Goal: Task Accomplishment & Management: Complete application form

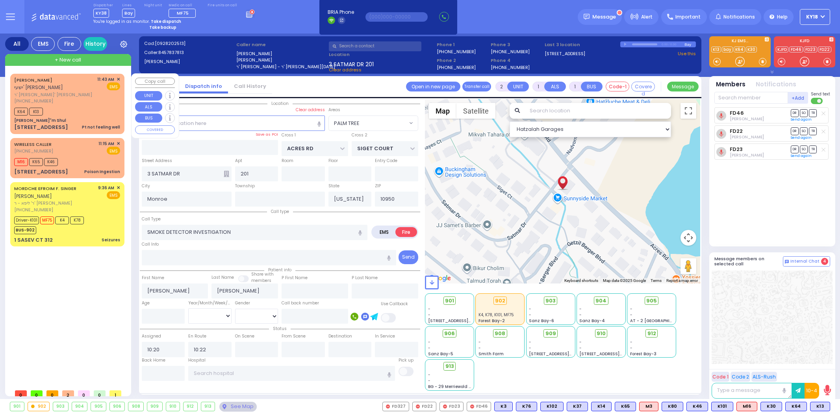
select select "PALM TREE"
select select
drag, startPoint x: 0, startPoint y: 0, endPoint x: 90, endPoint y: 97, distance: 131.9
click at [90, 97] on span "ר' [PERSON_NAME]' [PERSON_NAME]" at bounding box center [54, 94] width 80 height 7
type input "1"
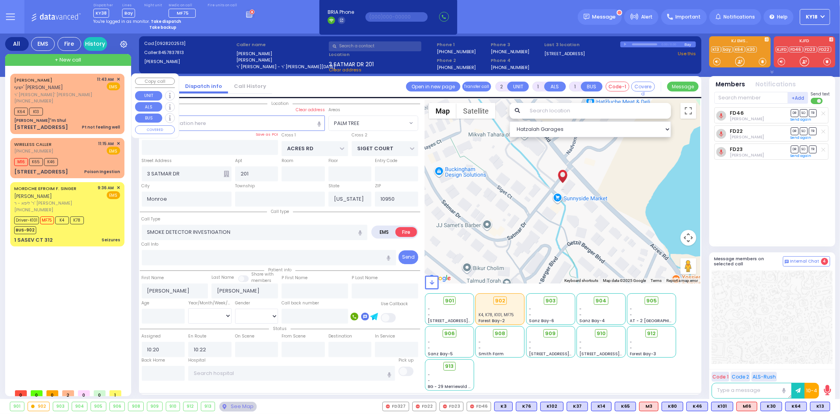
type input "0"
select select
type input "Pt not feeling well"
radio input "true"
type input "[PERSON_NAME]"
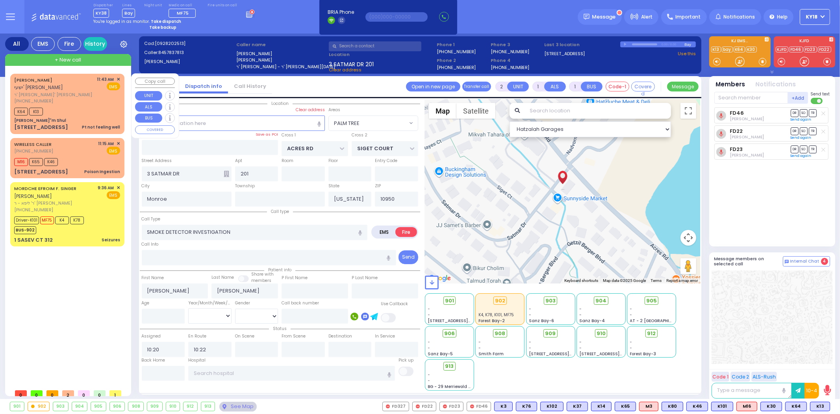
type input "[PERSON_NAME]"
type input "88"
select select "Year"
select select "[DEMOGRAPHIC_DATA]"
type input "11:43"
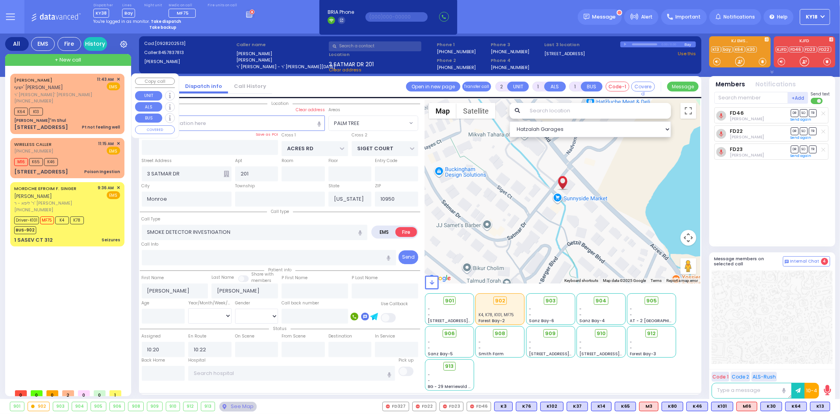
type input "11:45"
select select "Hatzalah Garages"
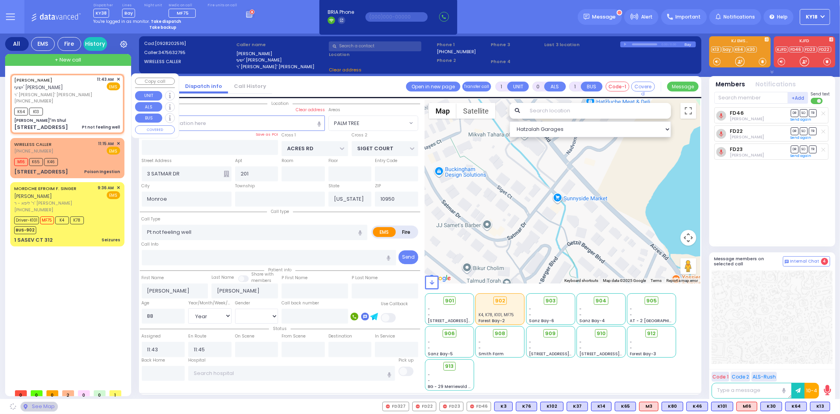
type input "[PERSON_NAME]"m Shul"
type input "HAYES COURT"
type input "ORSHAVA COURT"
type input "[STREET_ADDRESS]"
type input "[PERSON_NAME]"
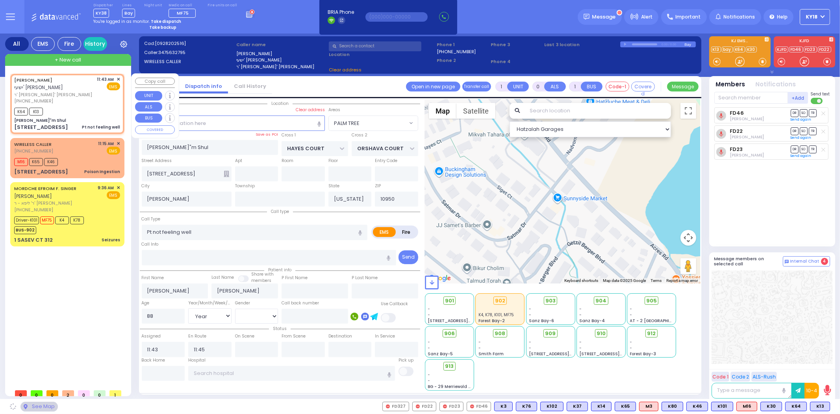
select select "SECTION 3"
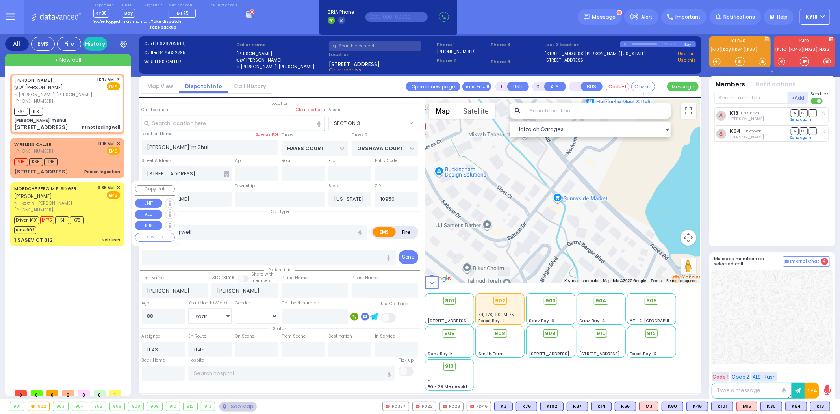
click at [71, 200] on span "ר' ליפא - ר' [PERSON_NAME]" at bounding box center [54, 203] width 81 height 7
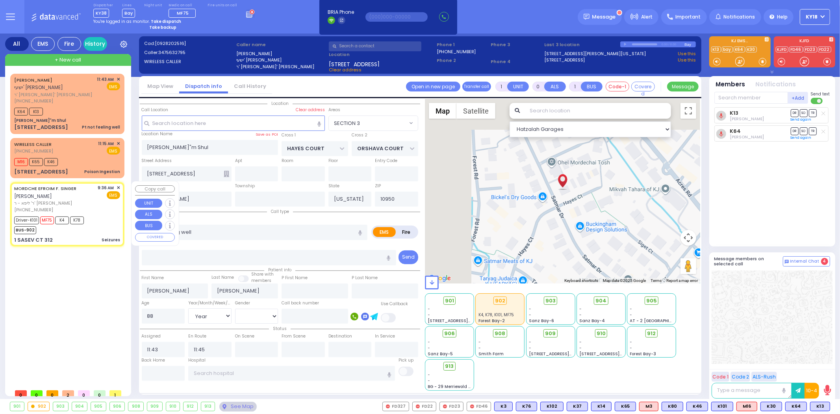
type input "6"
select select
type input "Seizures"
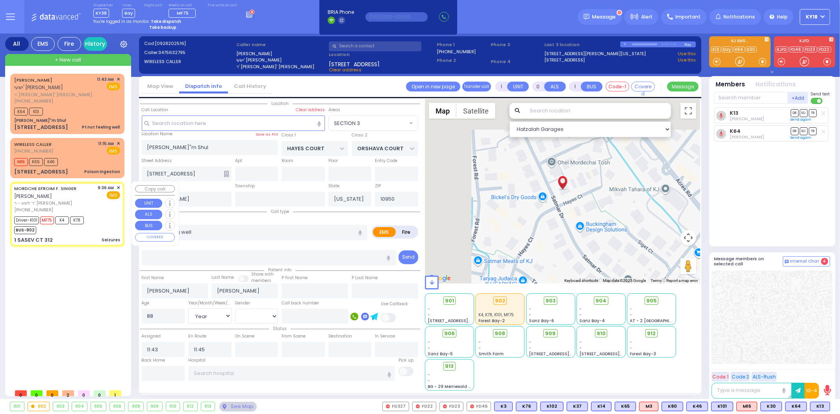
radio input "true"
type input "[PERSON_NAME] F."
type input "SINGER"
type input "[PERSON_NAME]"
type input "Singer"
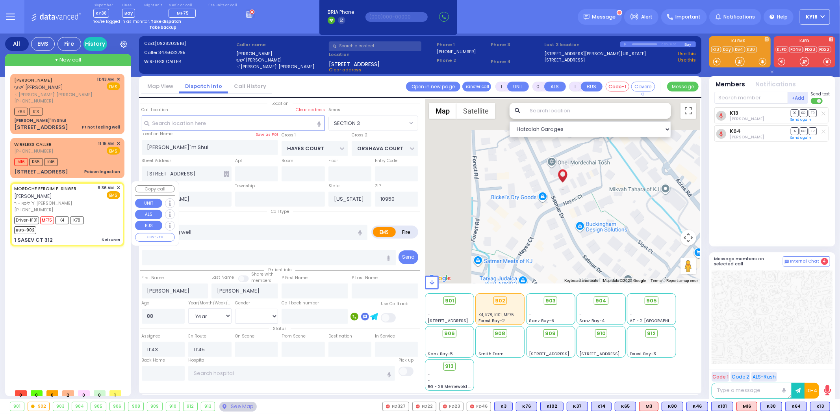
type input "3"
select select "Year"
select select "[DEMOGRAPHIC_DATA]"
type input "09:36"
type input "09:39"
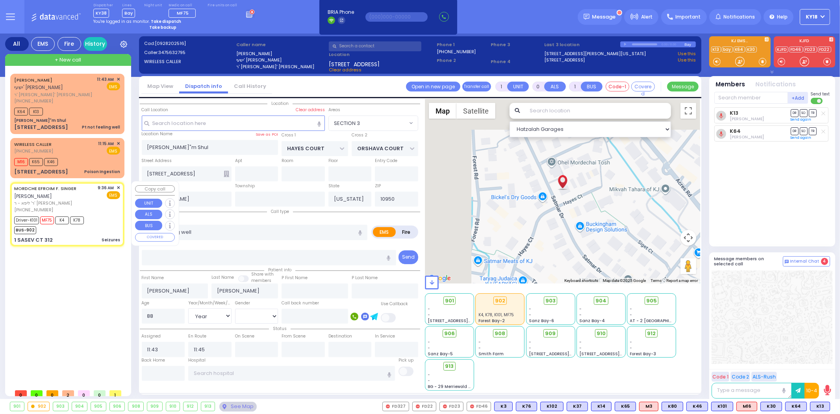
type input "09:40"
type input "10:03"
type input "10:45"
type input "11:05"
type input "[US_STATE][GEOGRAPHIC_DATA]- [GEOGRAPHIC_DATA] [STREET_ADDRESS][US_STATE]"
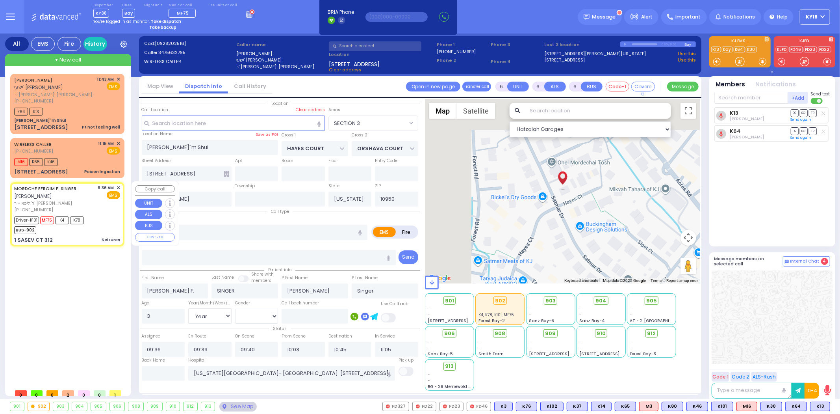
select select "Hatzalah Garages"
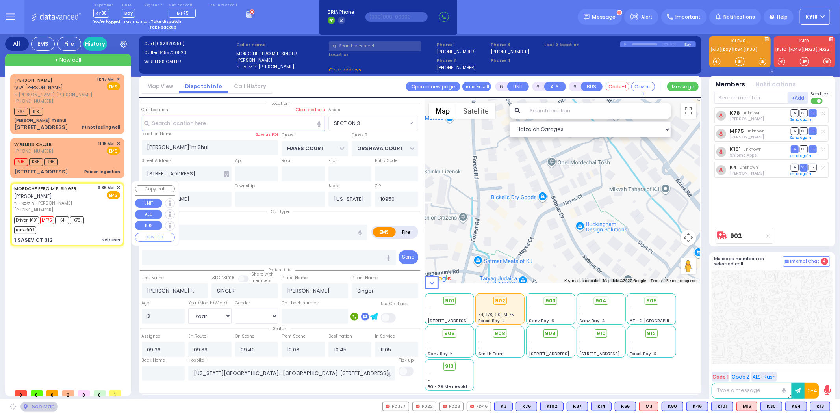
type input "[GEOGRAPHIC_DATA]"
type input "1 SASEV CT"
type input "312"
select select "[GEOGRAPHIC_DATA]"
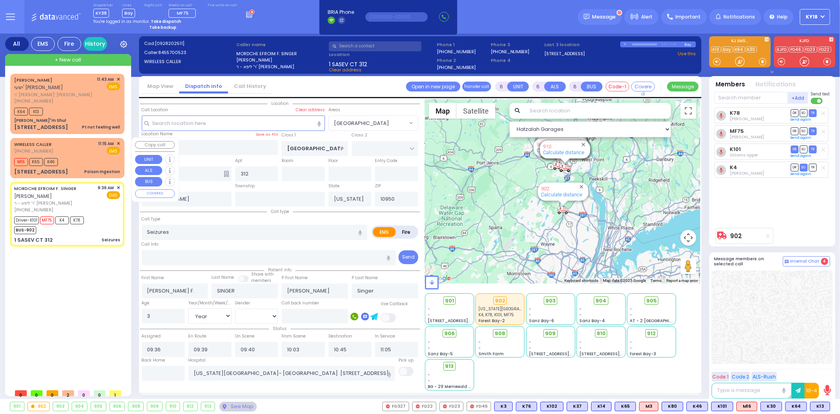
click at [71, 152] on div "WIRELESS CALLER [PHONE_NUMBER] 11:15 AM ✕ EMS" at bounding box center [67, 147] width 106 height 15
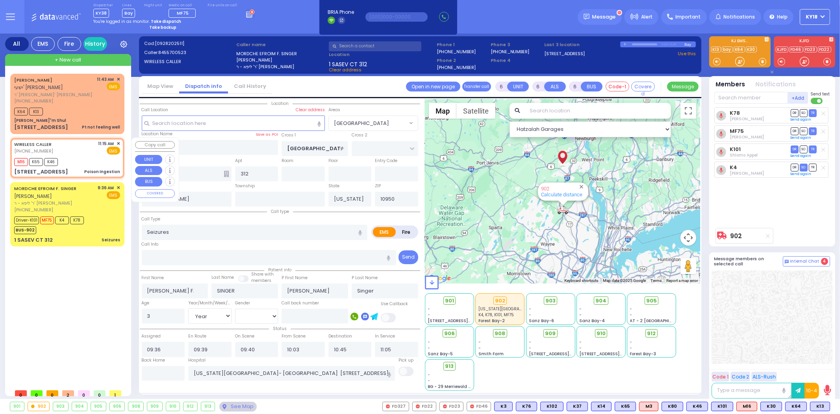
type input "1"
select select
type input "Poison Ingestion"
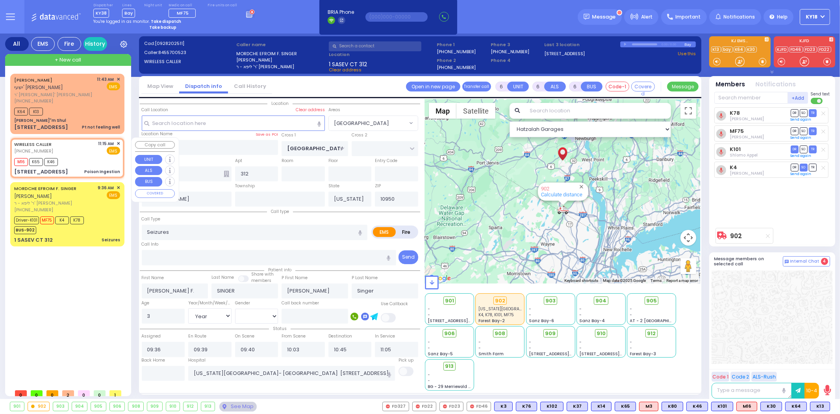
radio input "true"
select select
type input "11:15"
type input "11:18"
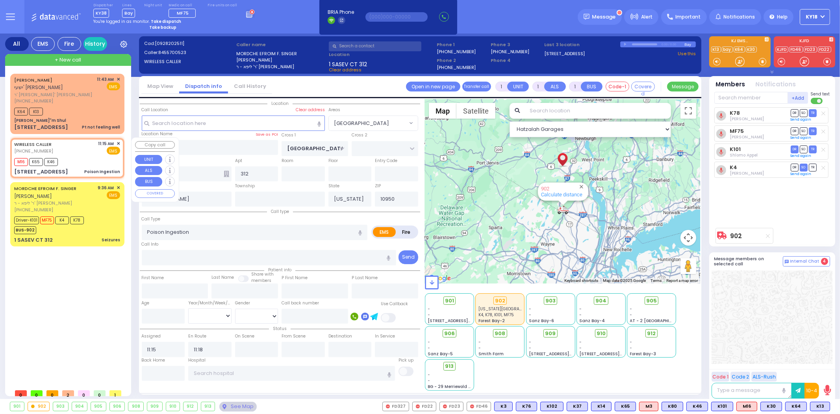
type input "CHEVRON RD"
type input "[GEOGRAPHIC_DATA]"
type input "[STREET_ADDRESS]"
type input "211"
type input "Monroe"
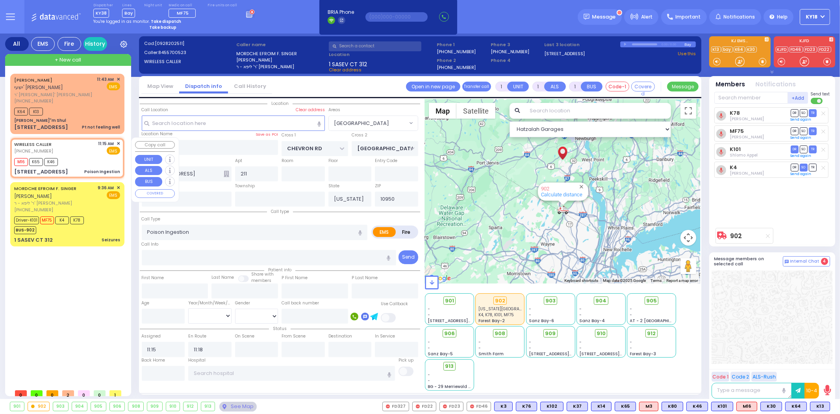
select select "SECTION 5"
select select "Hatzalah Garages"
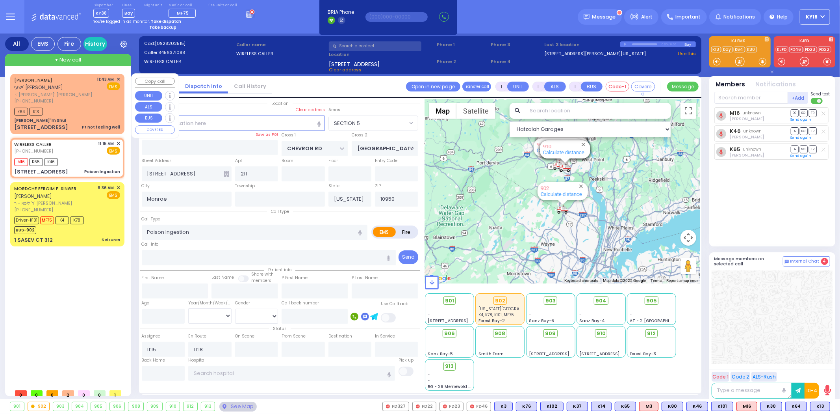
click at [81, 120] on div "[PERSON_NAME]"m Shul" at bounding box center [67, 120] width 106 height 6
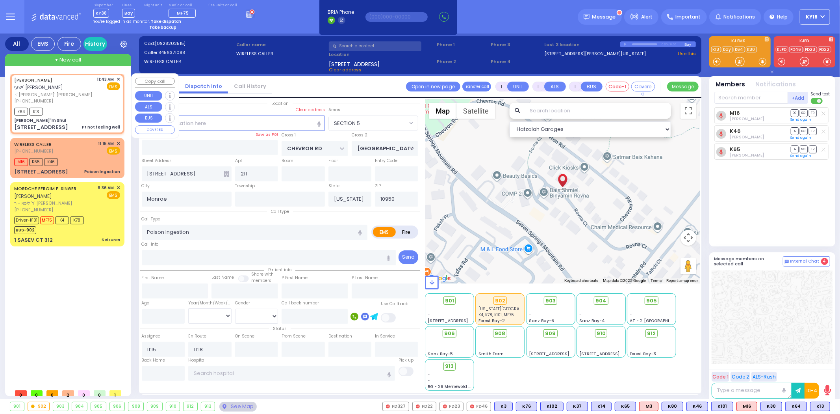
type input "0"
select select
type input "Pt not feeling well"
radio input "true"
type input "[PERSON_NAME]"
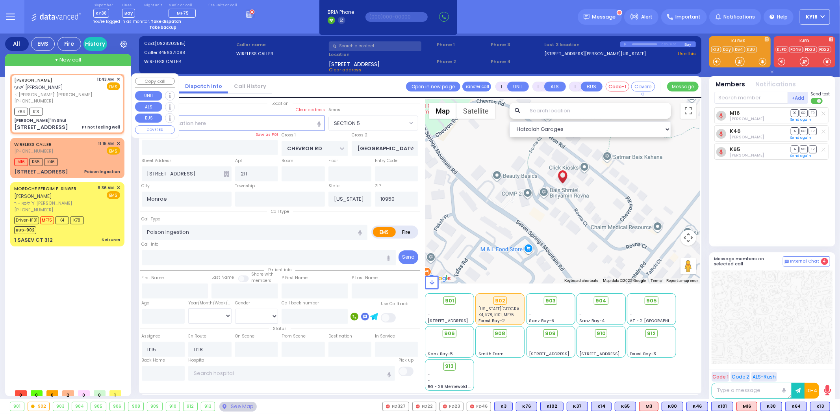
type input "[PERSON_NAME]"
type input "88"
select select "Year"
select select "[DEMOGRAPHIC_DATA]"
type input "11:43"
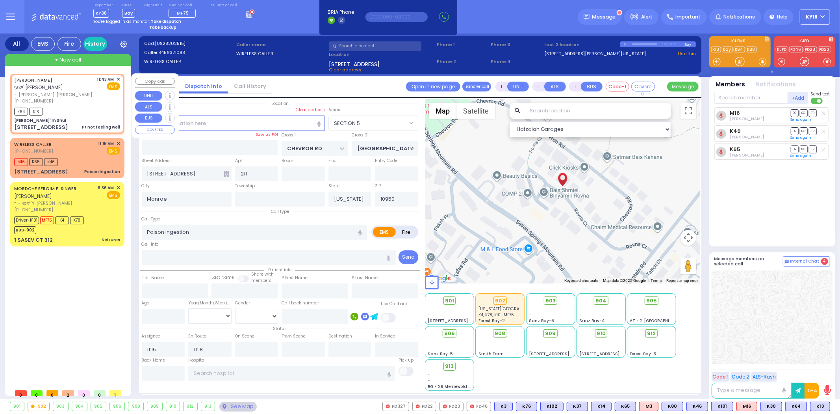
type input "11:45"
select select "Hatzalah Garages"
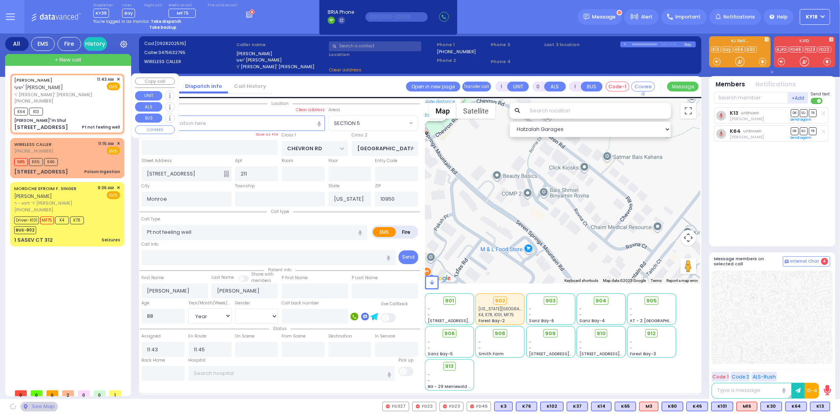
type input "[PERSON_NAME]"m Shul"
type input "HAYES COURT"
type input "ORSHAVA COURT"
type input "[STREET_ADDRESS]"
type input "[PERSON_NAME]"
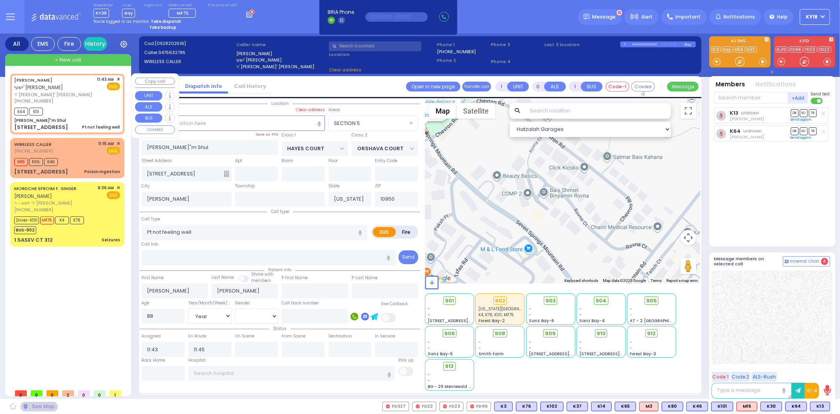
select select "SECTION 3"
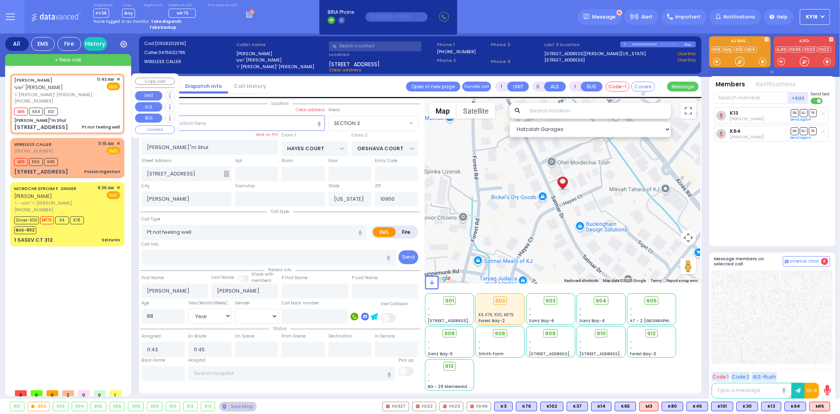
select select
radio input "true"
select select "Year"
select select "[DEMOGRAPHIC_DATA]"
select select "Hatzalah Garages"
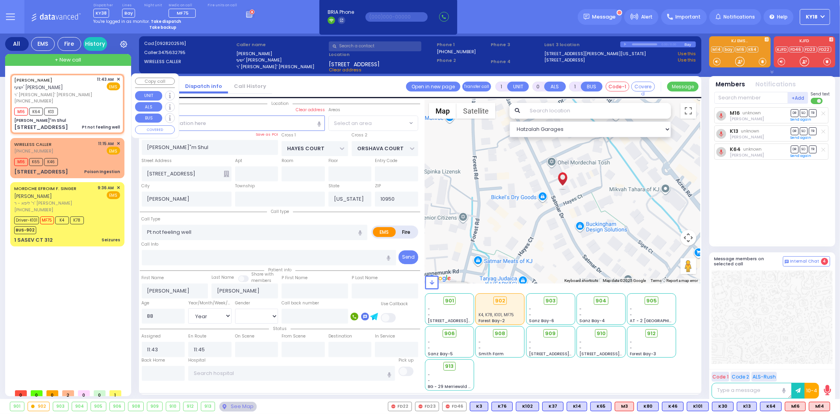
select select "SECTION 3"
select select
radio input "true"
select select "Year"
select select "[DEMOGRAPHIC_DATA]"
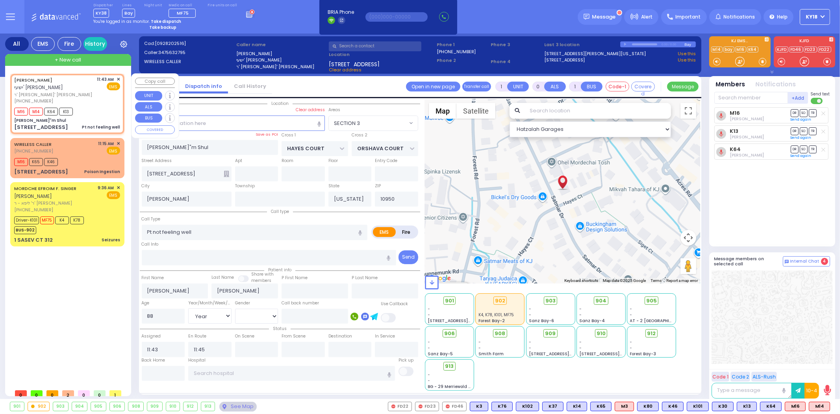
select select "Hatzalah Garages"
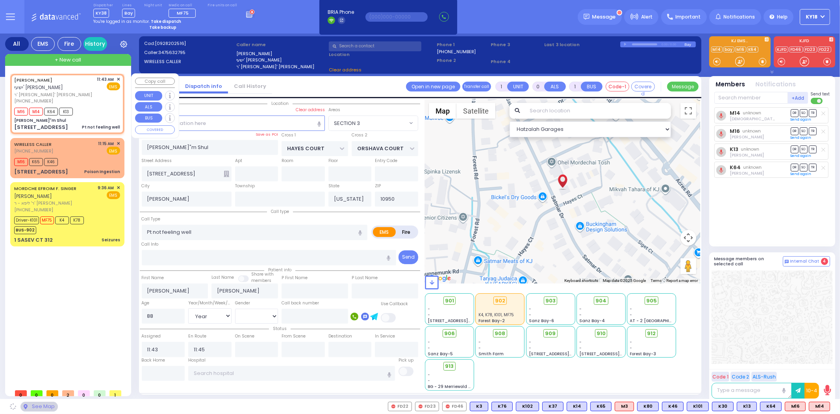
select select "SECTION 3"
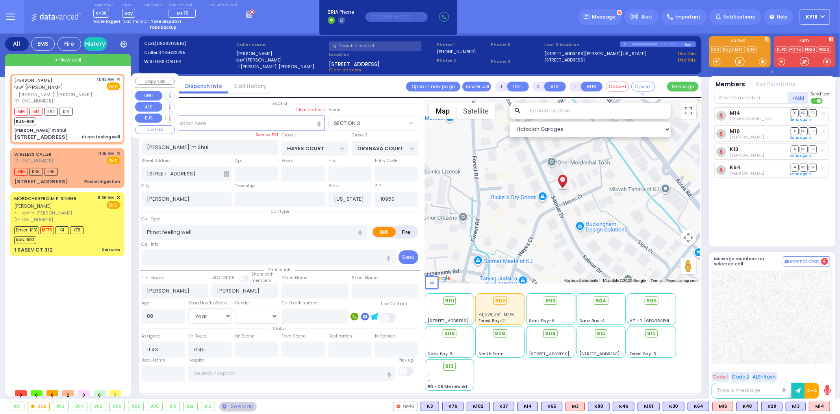
select select
radio input "true"
select select "Year"
select select "[DEMOGRAPHIC_DATA]"
select select "Hatzalah Garages"
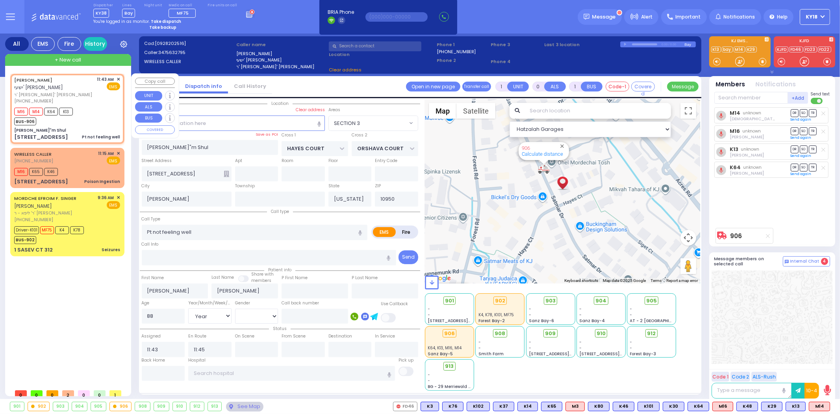
select select "SECTION 3"
